Goal: Information Seeking & Learning: Learn about a topic

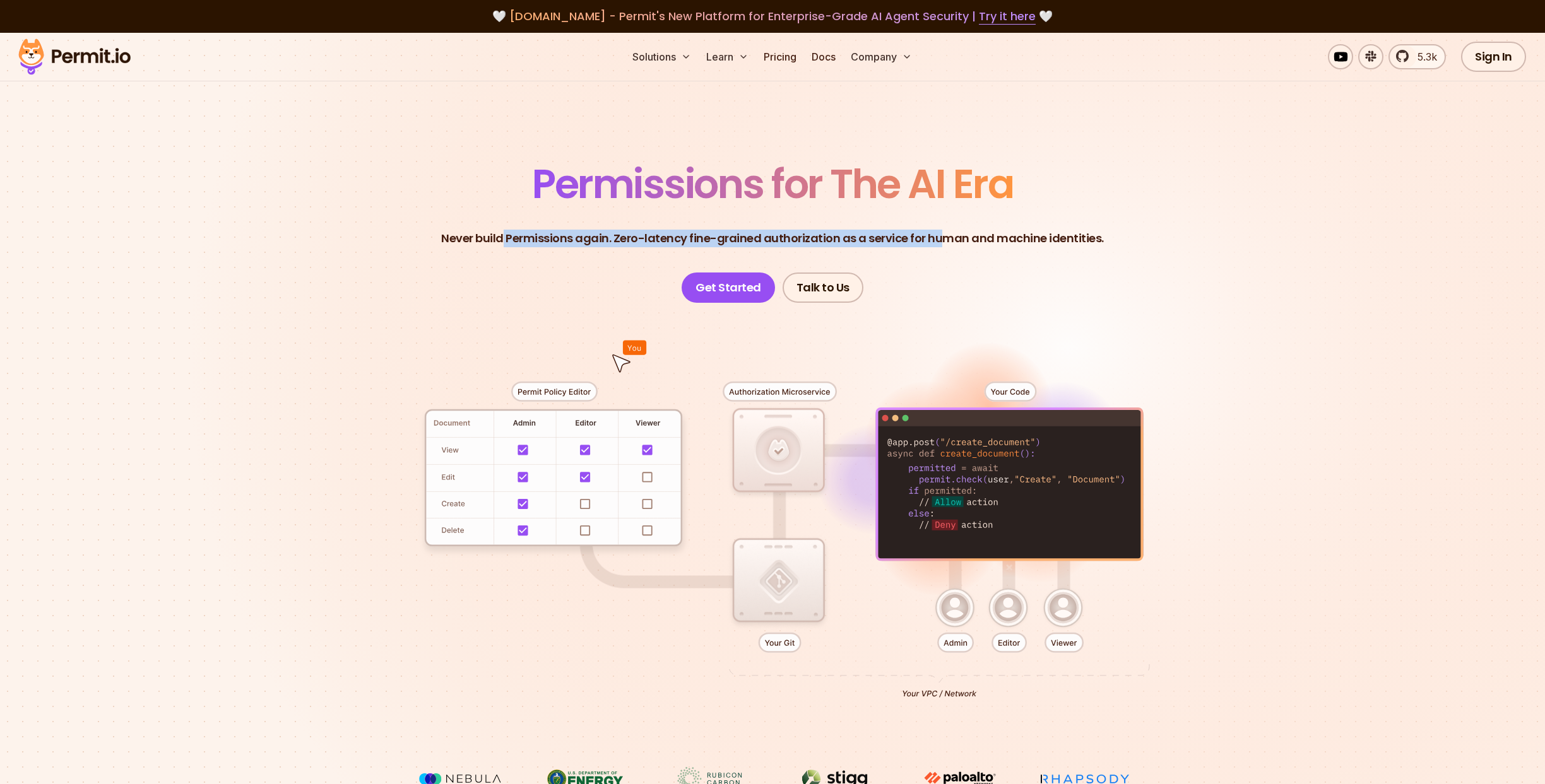
drag, startPoint x: 506, startPoint y: 240, endPoint x: 958, endPoint y: 233, distance: 452.1
click at [952, 235] on p "Never build Permissions again. Zero-latency fine-grained authorization as a ser…" at bounding box center [772, 238] width 663 height 18
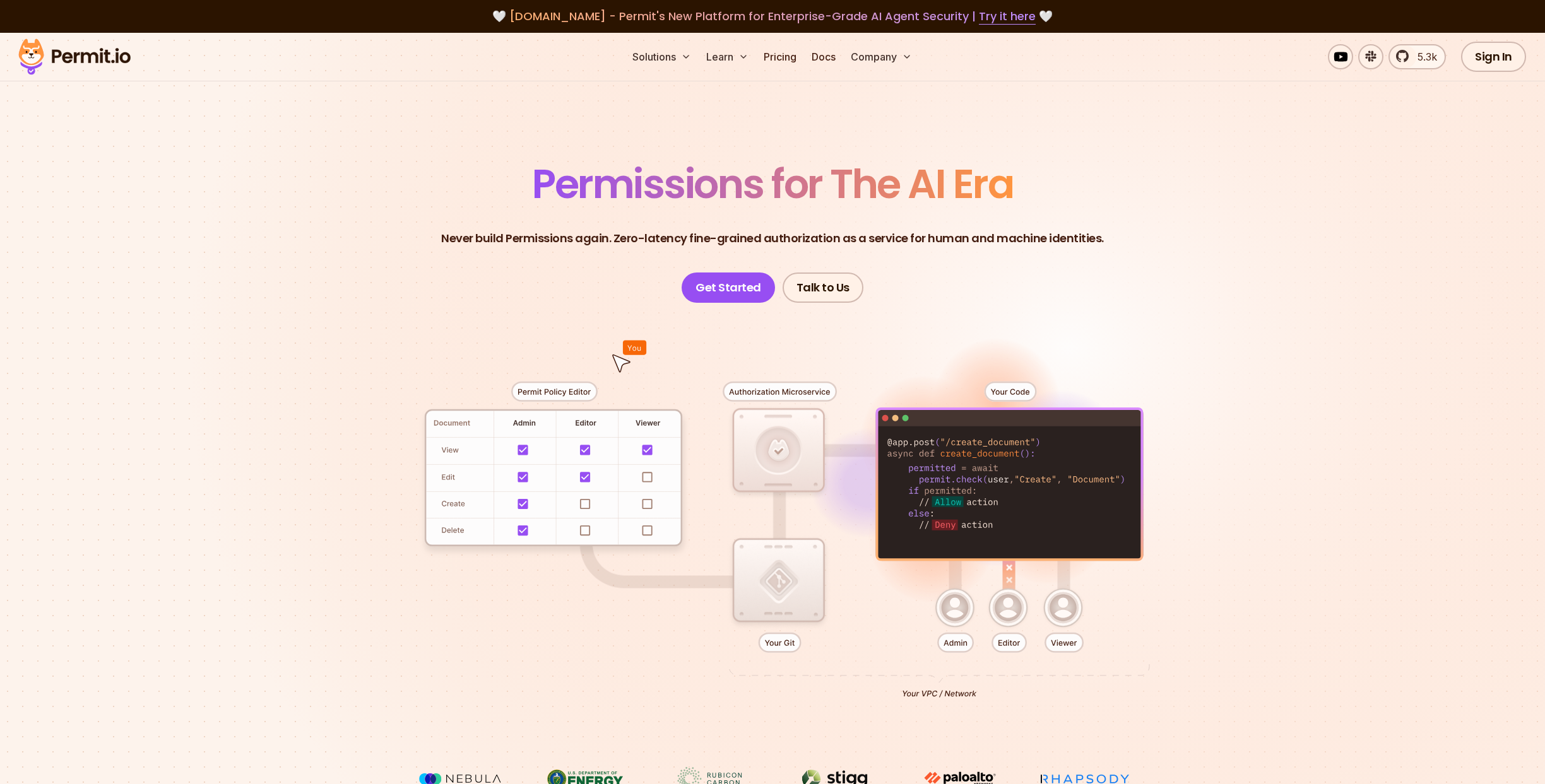
click at [958, 233] on p "Never build Permissions again. Zero-latency fine-grained authorization as a ser…" at bounding box center [772, 238] width 663 height 18
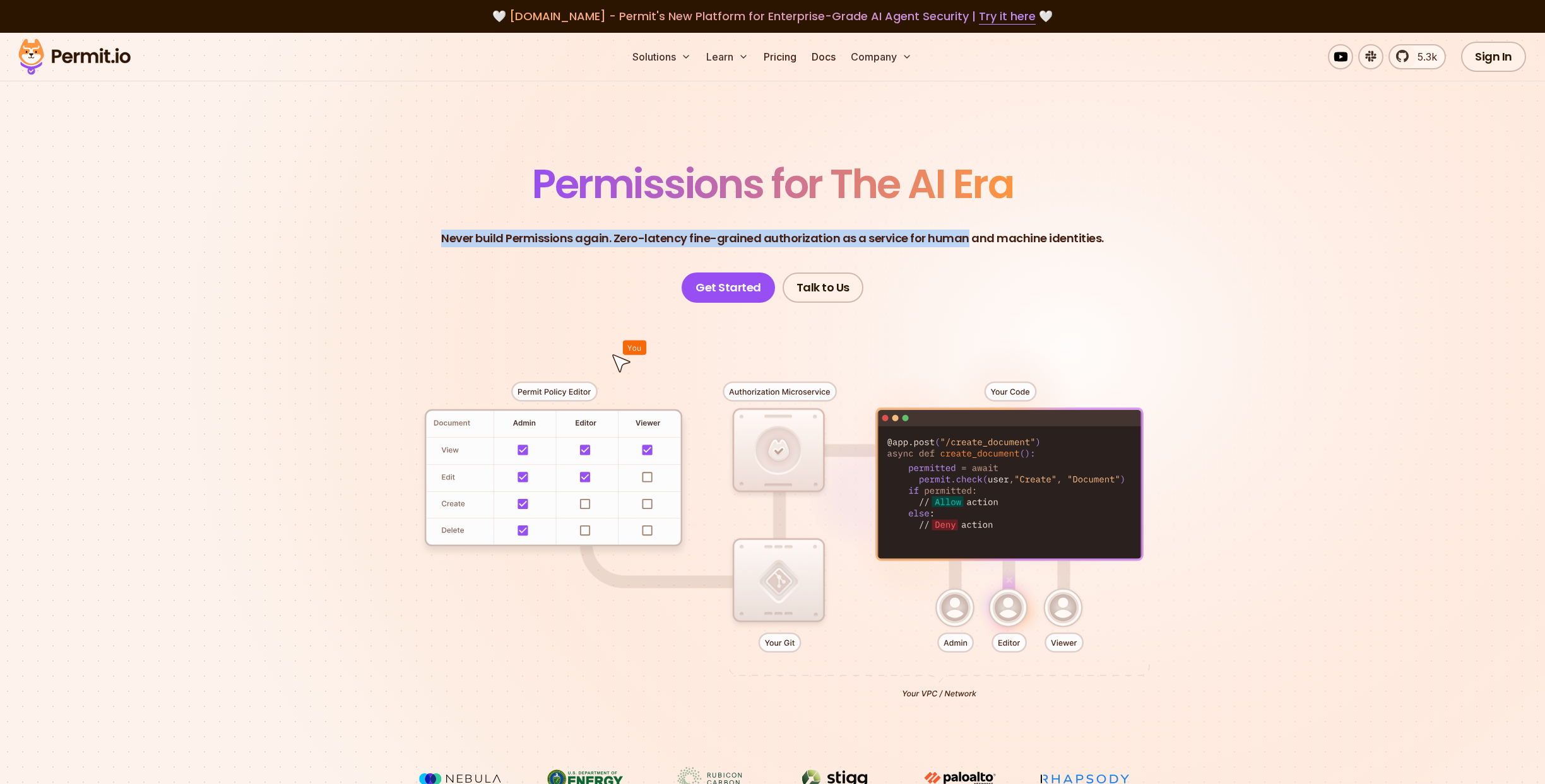
drag, startPoint x: 958, startPoint y: 233, endPoint x: 609, endPoint y: 224, distance: 349.1
click at [627, 224] on header "Permissions for The AI Era Never build Permissions again. Zero-latency fine-gra…" at bounding box center [772, 233] width 883 height 139
click at [609, 224] on header "Permissions for The AI Era Never build Permissions again. Zero-latency fine-gra…" at bounding box center [772, 233] width 883 height 139
drag, startPoint x: 609, startPoint y: 224, endPoint x: 980, endPoint y: 236, distance: 371.2
click at [980, 236] on header "Permissions for The AI Era Never build Permissions again. Zero-latency fine-gra…" at bounding box center [772, 233] width 883 height 139
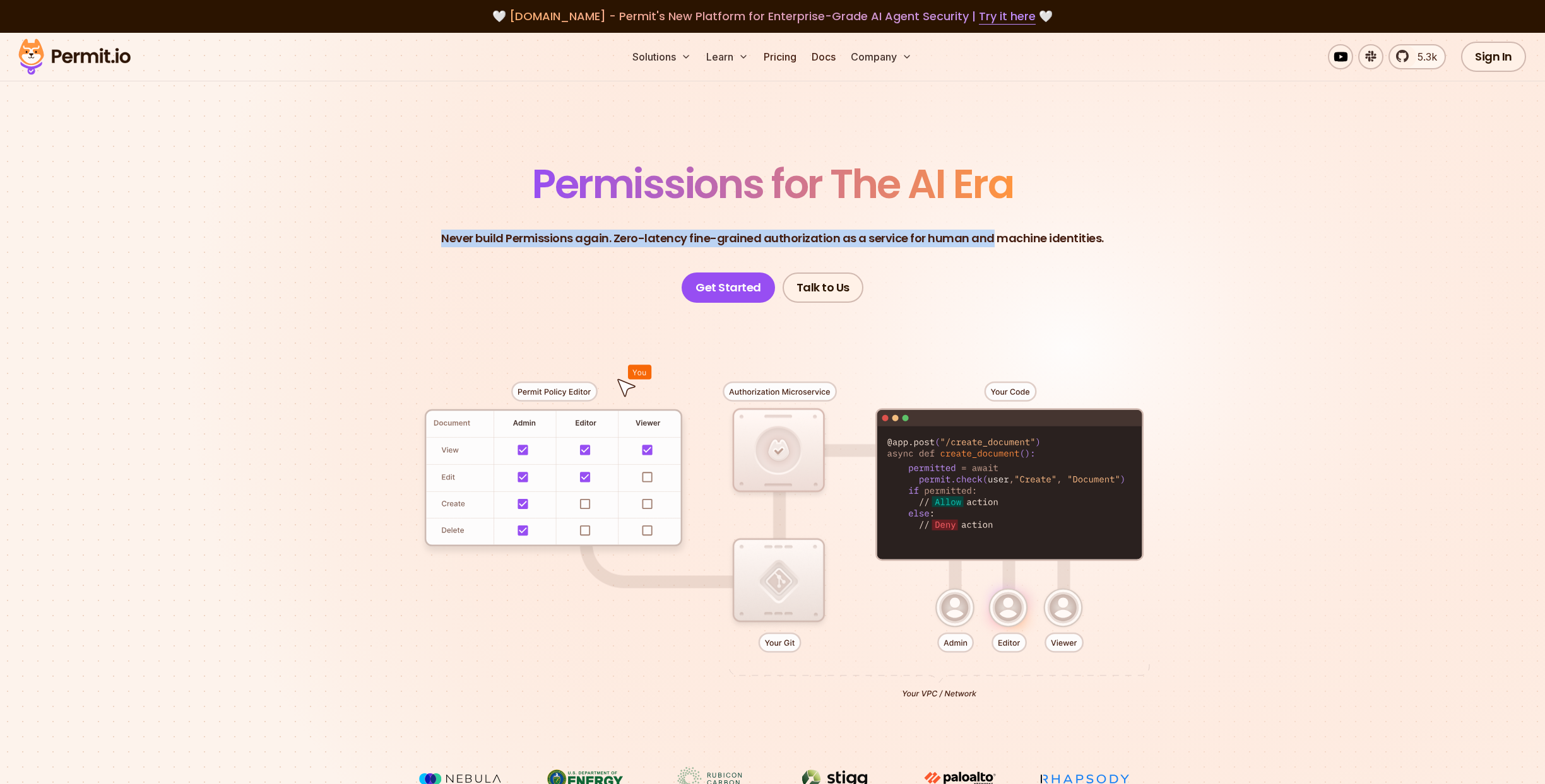
click at [980, 236] on p "Never build Permissions again. Zero-latency fine-grained authorization as a ser…" at bounding box center [772, 238] width 663 height 18
drag, startPoint x: 980, startPoint y: 236, endPoint x: 660, endPoint y: 236, distance: 320.0
click at [696, 236] on p "Never build Permissions again. Zero-latency fine-grained authorization as a ser…" at bounding box center [772, 238] width 663 height 18
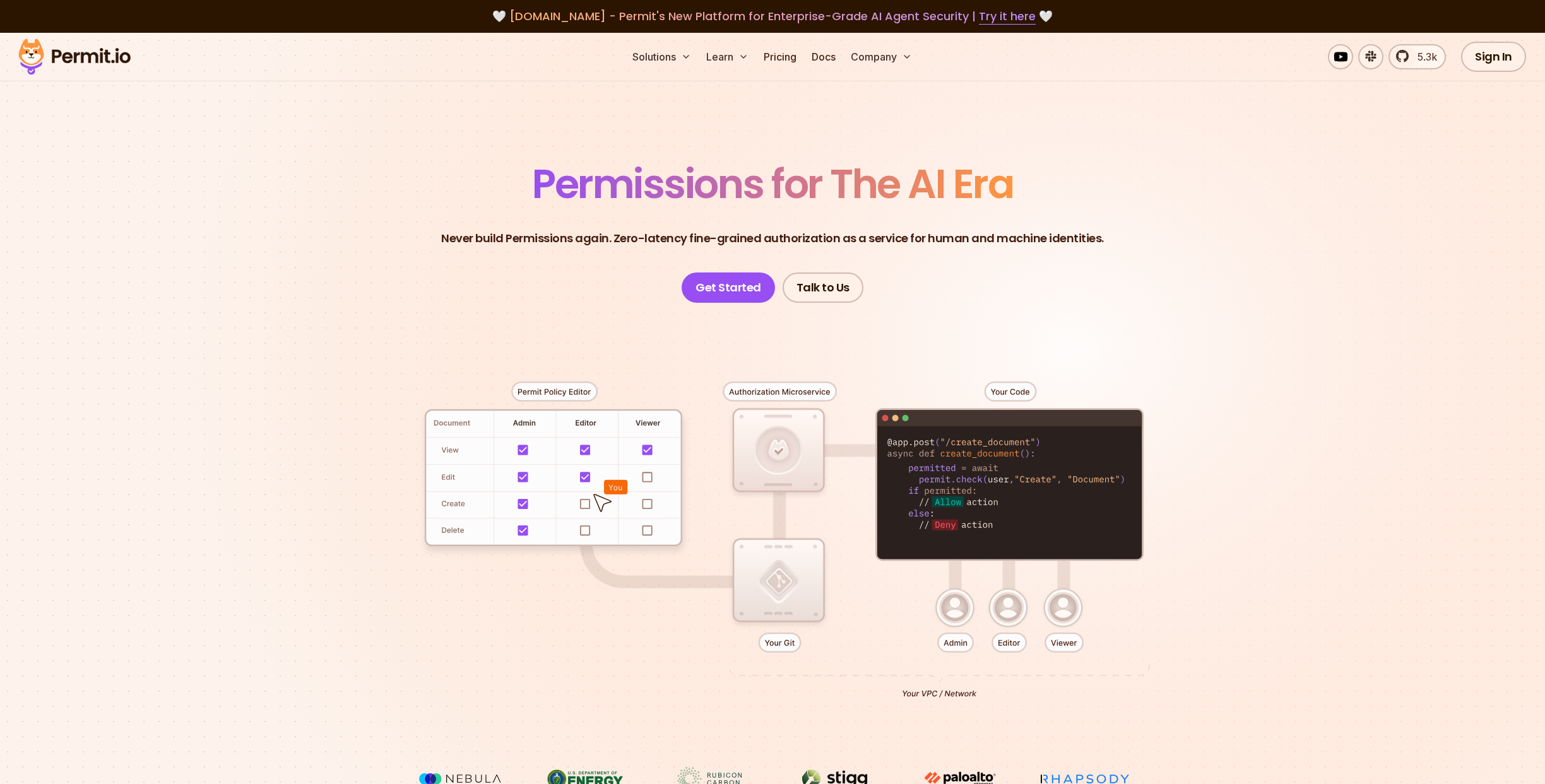
click at [660, 236] on p "Never build Permissions again. Zero-latency fine-grained authorization as a ser…" at bounding box center [772, 238] width 663 height 18
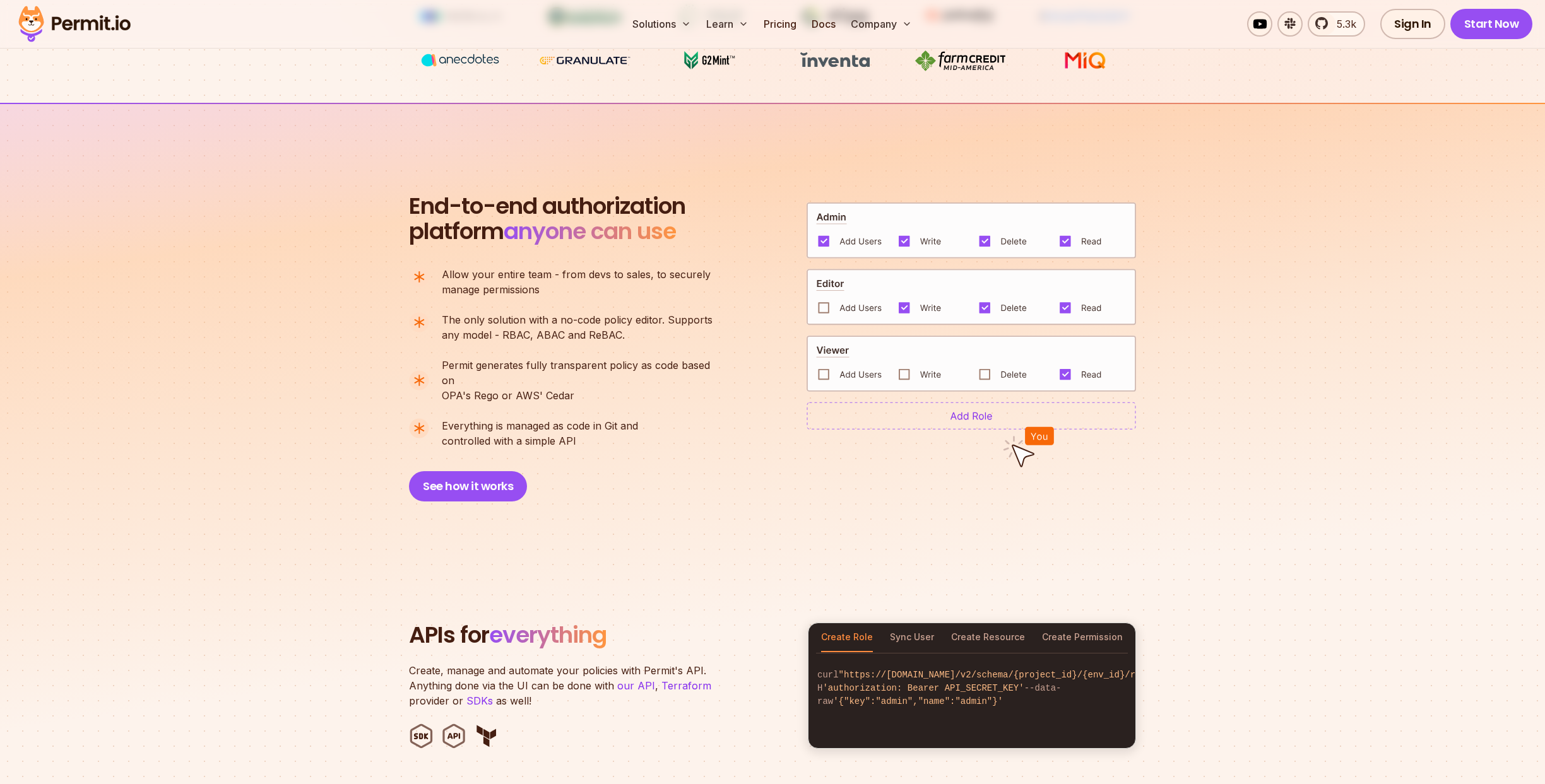
scroll to position [816, 0]
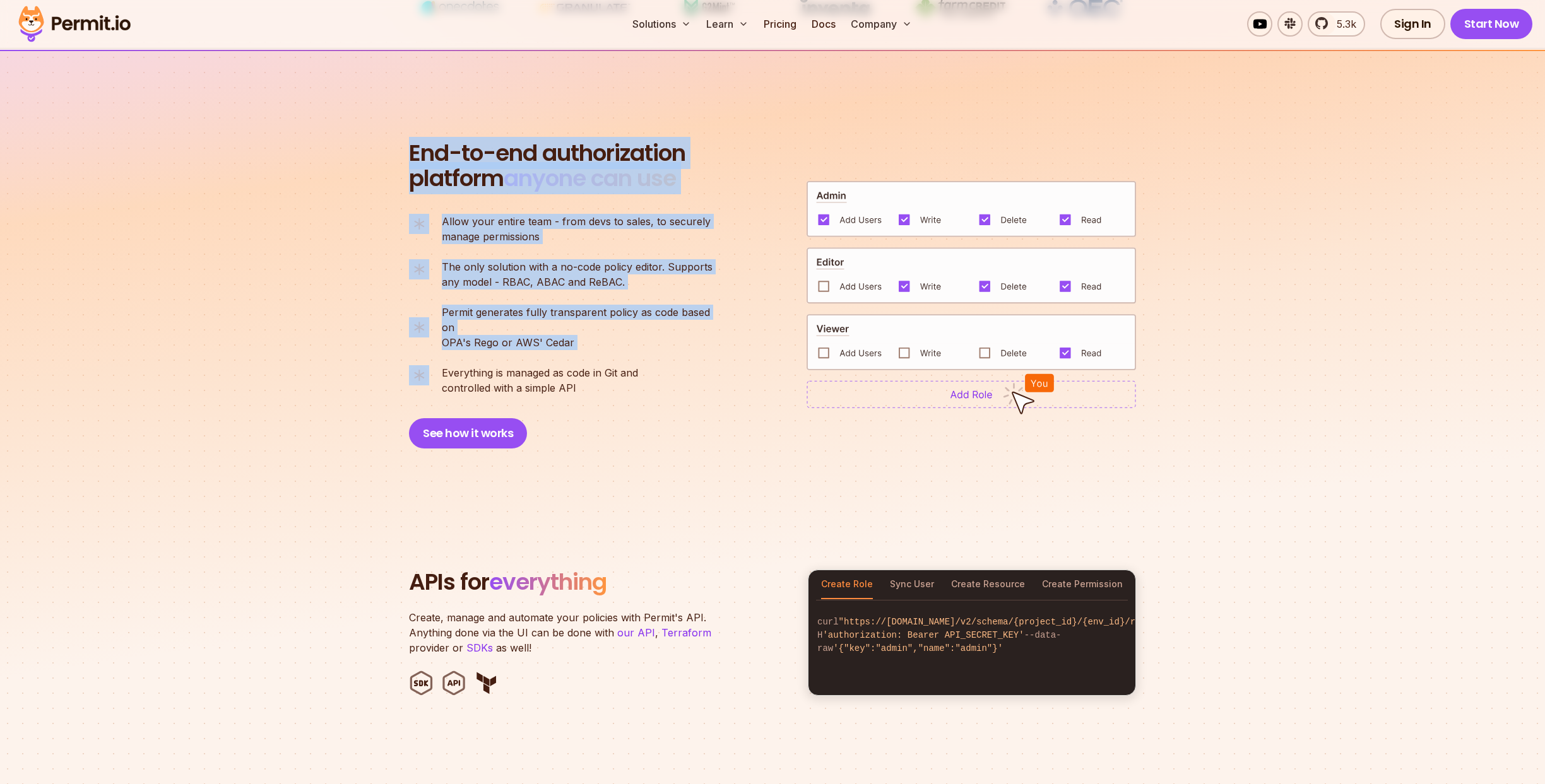
drag, startPoint x: 414, startPoint y: 146, endPoint x: 628, endPoint y: 347, distance: 293.6
click at [628, 347] on div "End-to-end authorization platform anyone can use A no-code authorization platfo…" at bounding box center [566, 295] width 315 height 308
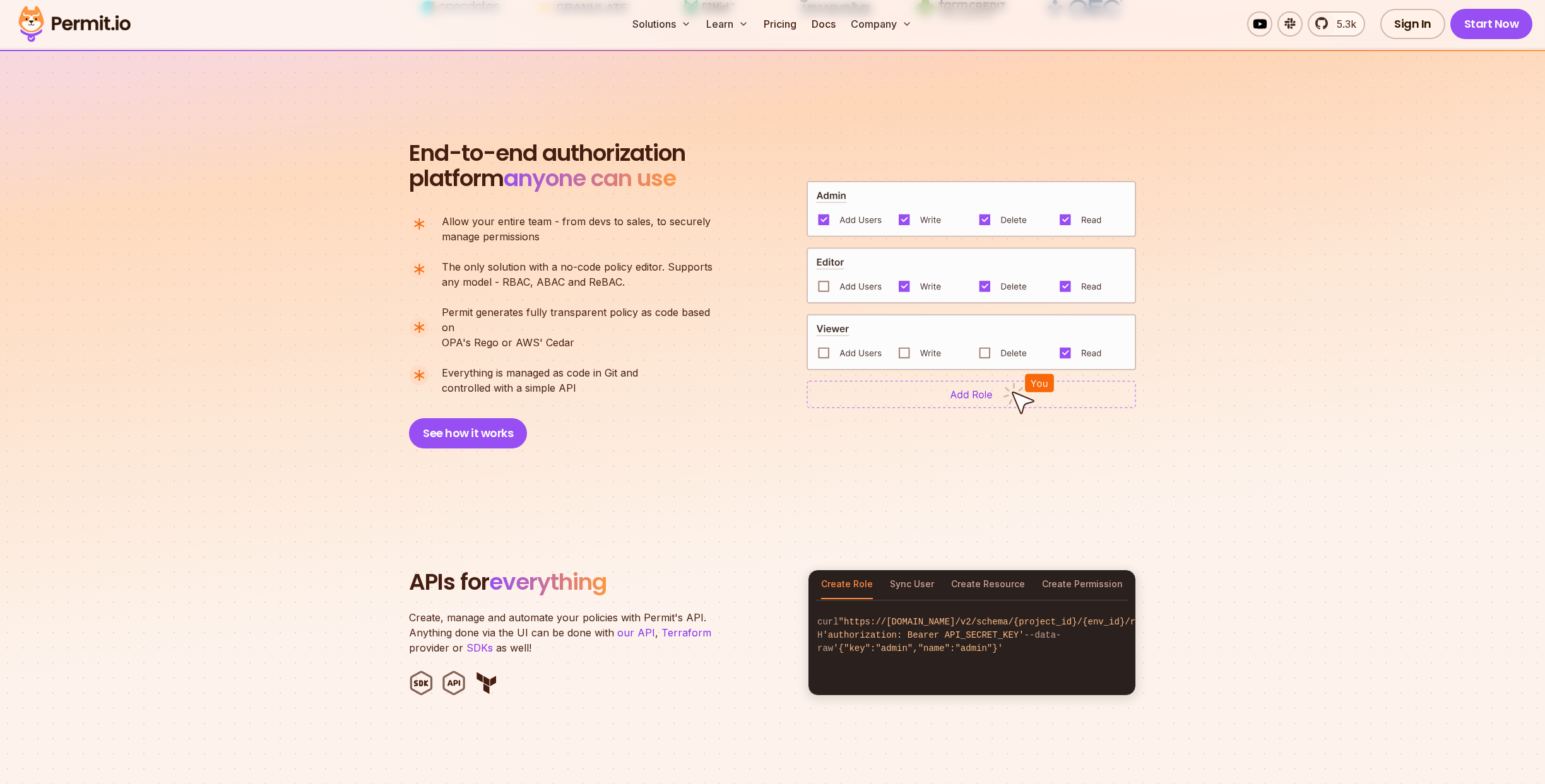
click at [628, 347] on ul "Allow your entire team - from devs to sales, to securely manage permissions The…" at bounding box center [566, 304] width 314 height 182
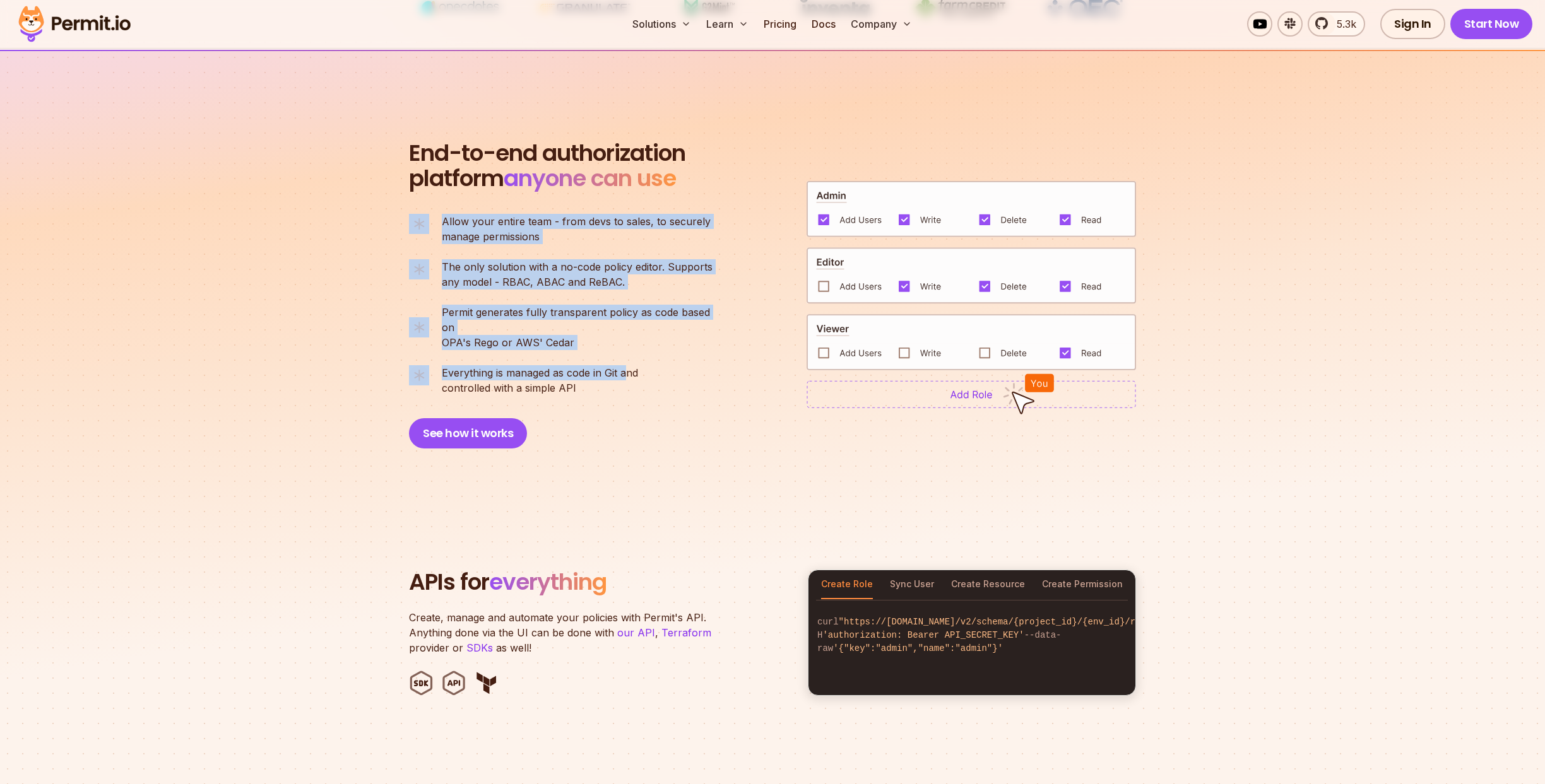
drag, startPoint x: 620, startPoint y: 346, endPoint x: 475, endPoint y: 188, distance: 214.5
click at [475, 193] on div "End-to-end authorization platform anyone can use A no-code authorization platfo…" at bounding box center [566, 295] width 315 height 308
click at [475, 188] on h2 "End-to-end authorization platform anyone can use" at bounding box center [547, 166] width 276 height 51
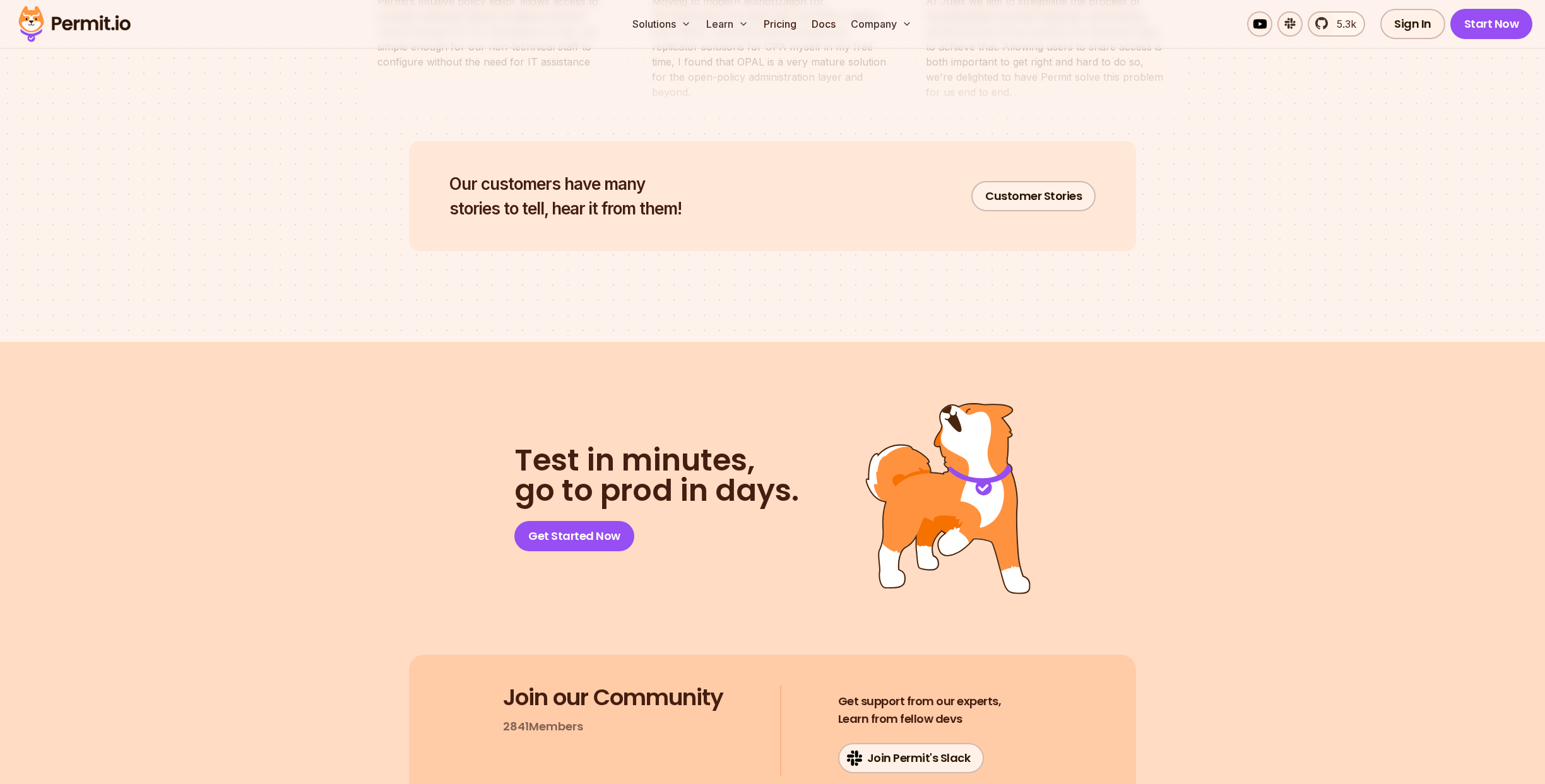
scroll to position [6494, 0]
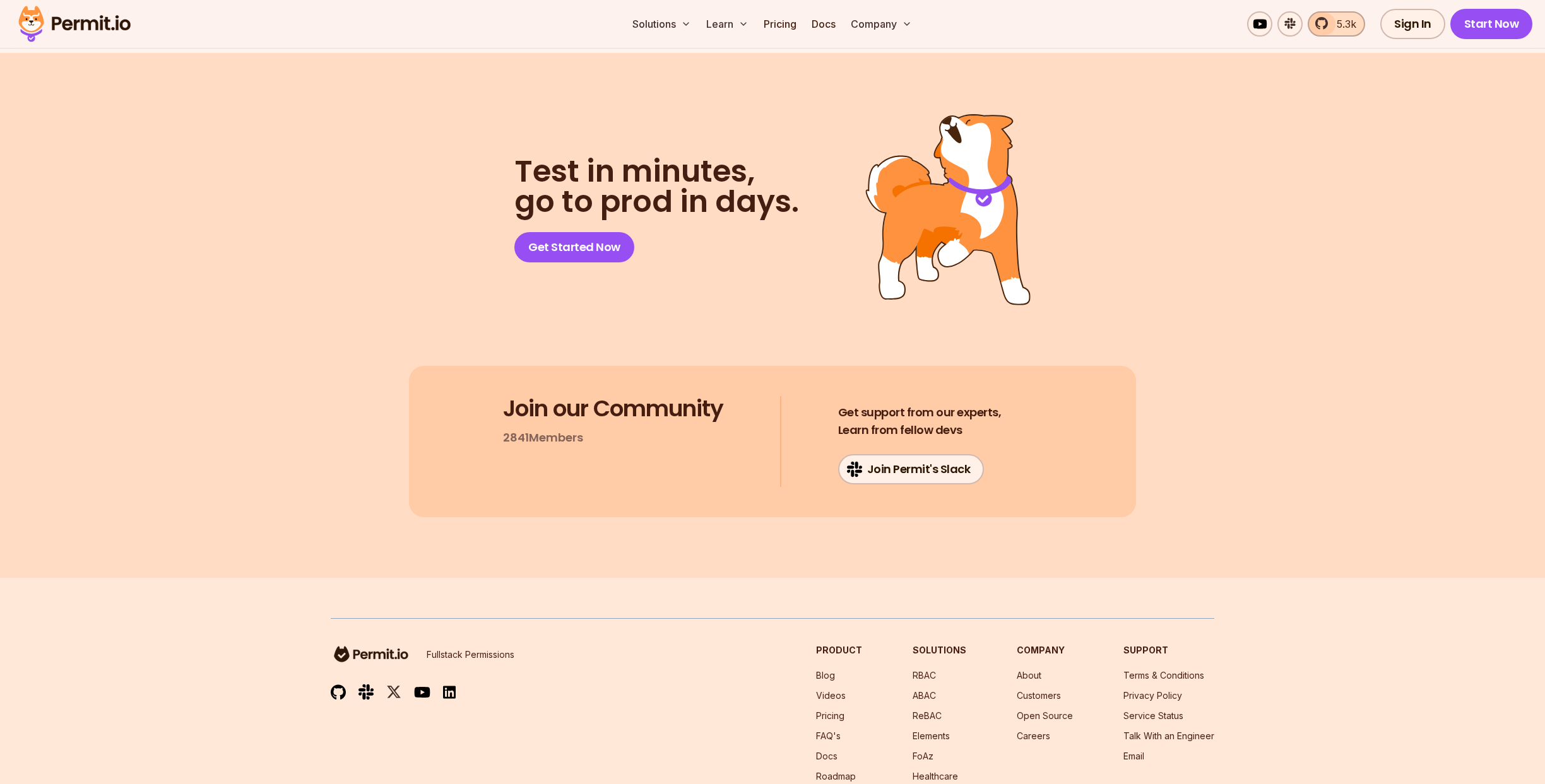
click at [1347, 24] on span "5.3k" at bounding box center [1343, 24] width 27 height 15
